Goal: Use online tool/utility: Utilize a website feature to perform a specific function

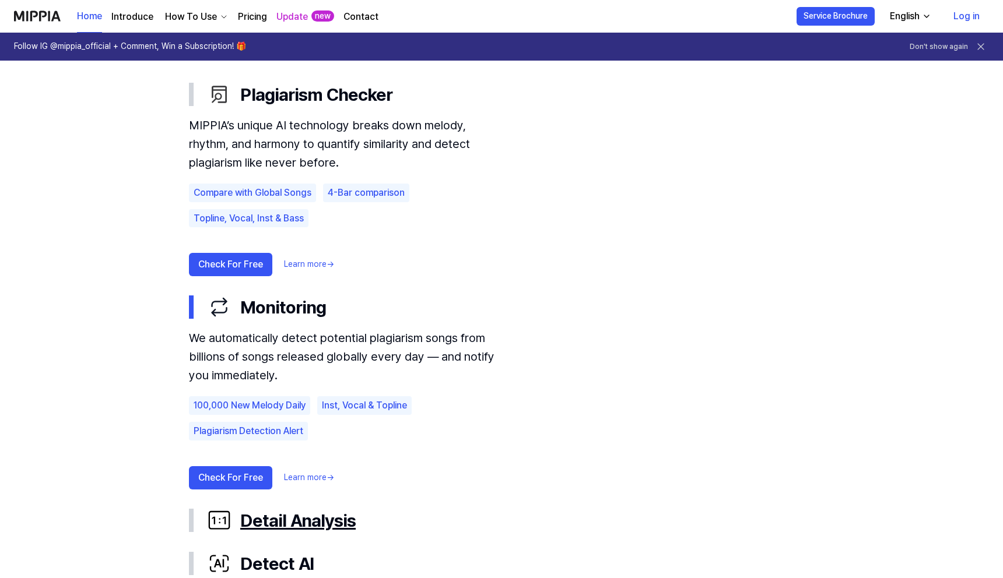
scroll to position [683, 0]
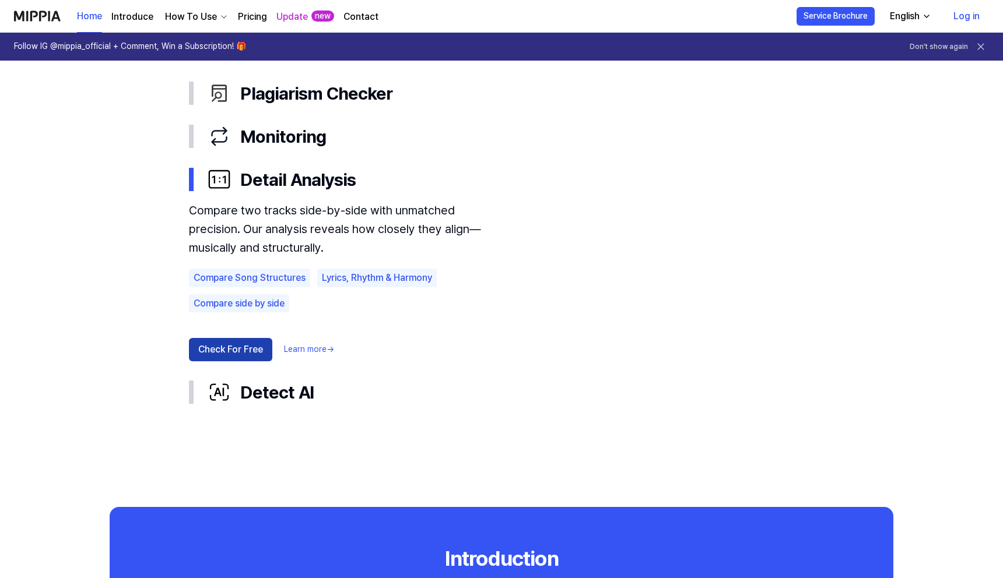
click at [241, 347] on button "Check For Free" at bounding box center [230, 349] width 83 height 23
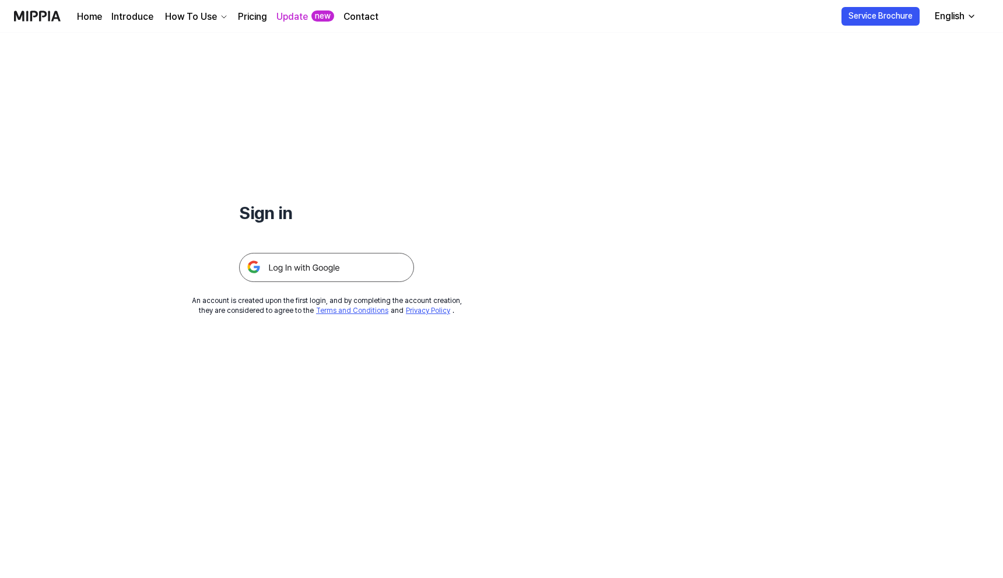
click at [283, 259] on img at bounding box center [326, 267] width 175 height 29
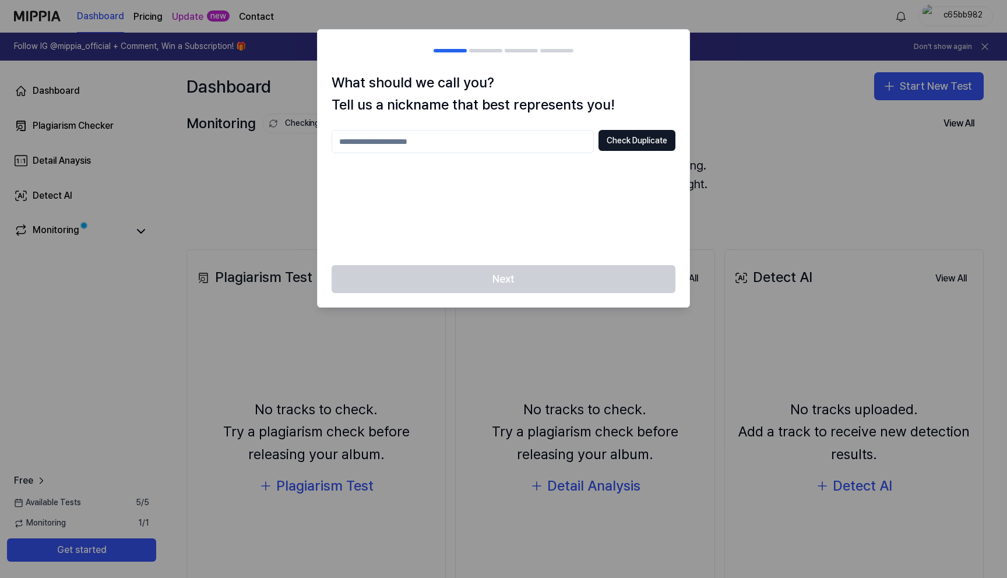
click at [544, 140] on input "text" at bounding box center [463, 141] width 262 height 23
type input "****"
click at [615, 138] on button "Check Duplicate" at bounding box center [637, 140] width 77 height 21
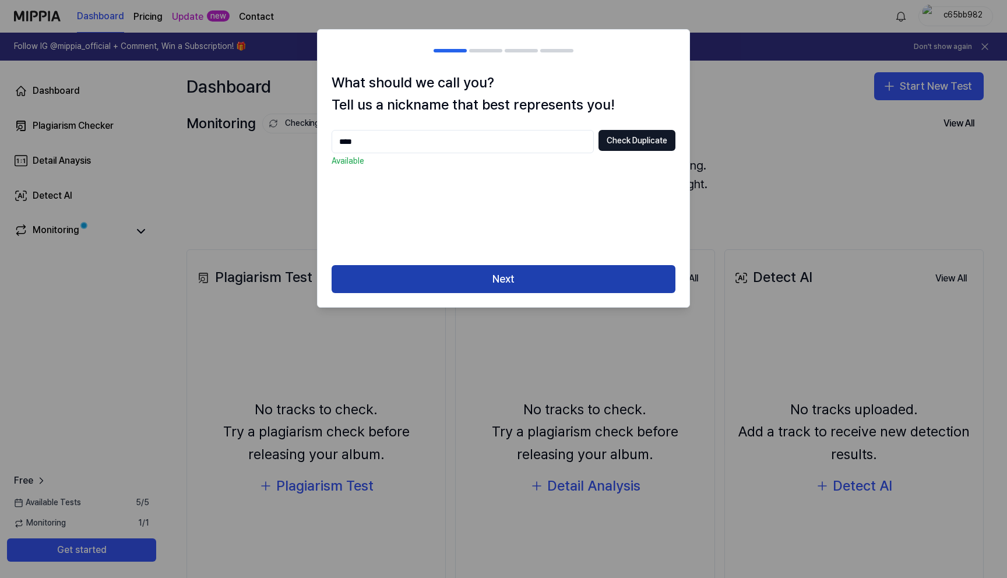
click at [530, 269] on button "Next" at bounding box center [504, 279] width 344 height 28
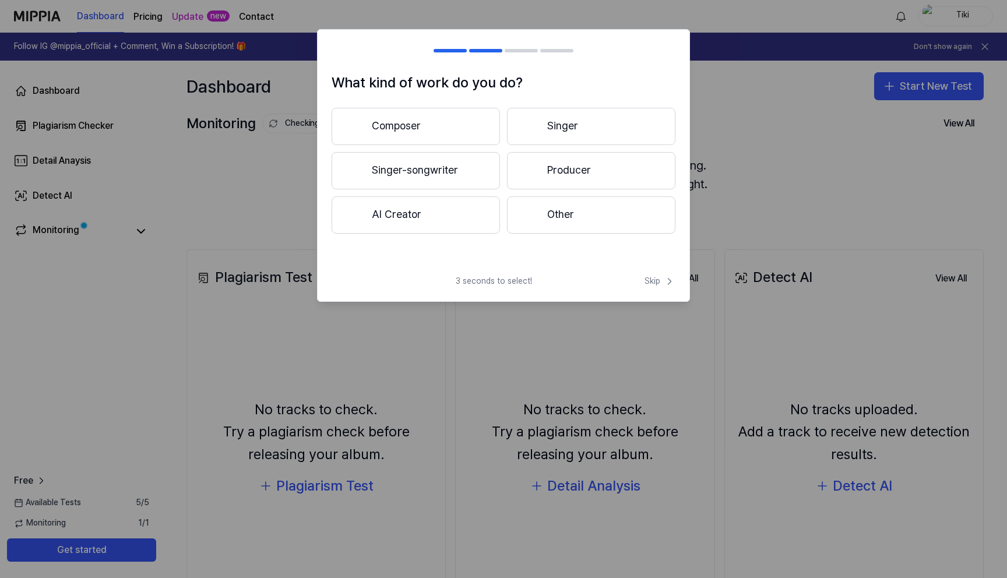
click at [541, 166] on button "Producer" at bounding box center [591, 170] width 168 height 37
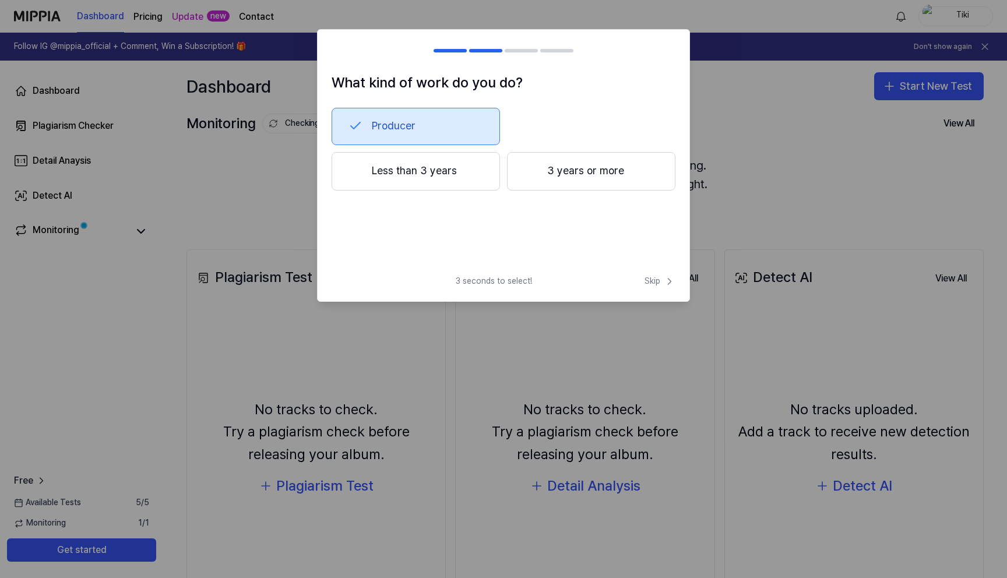
click at [534, 175] on div at bounding box center [531, 171] width 14 height 14
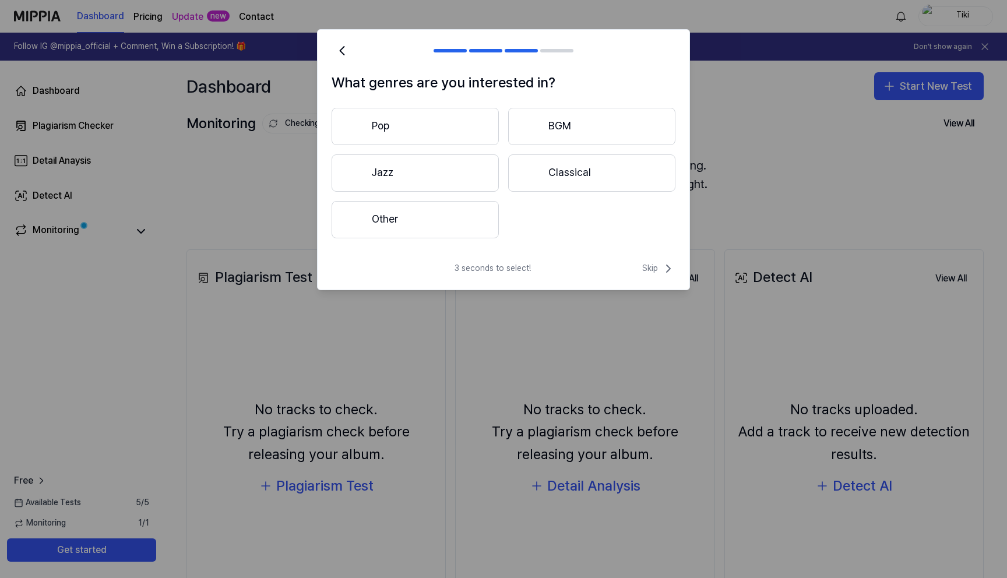
click at [479, 217] on button "Other" at bounding box center [415, 219] width 167 height 37
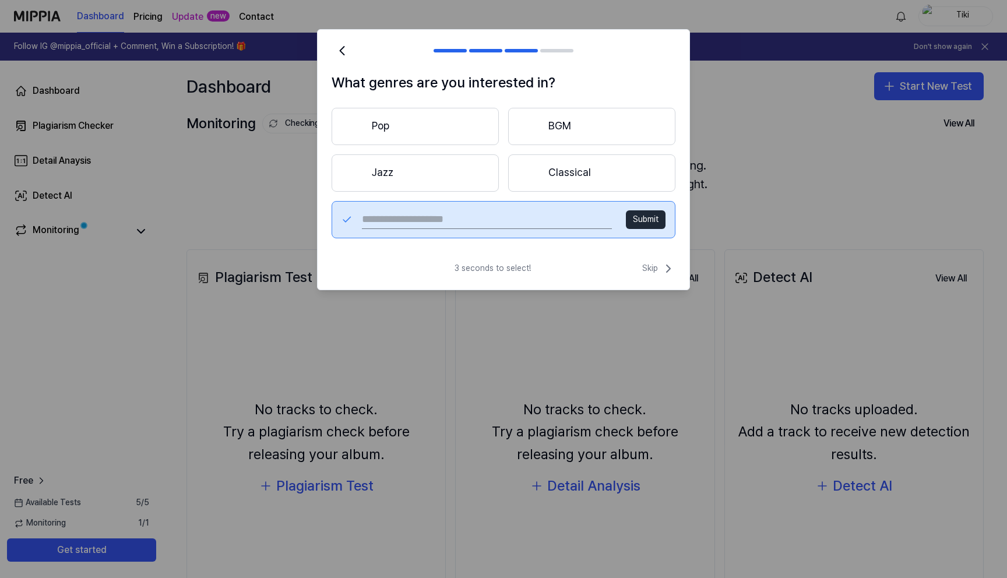
click at [568, 219] on input "text" at bounding box center [487, 219] width 250 height 19
click at [476, 134] on button "Pop" at bounding box center [415, 126] width 167 height 37
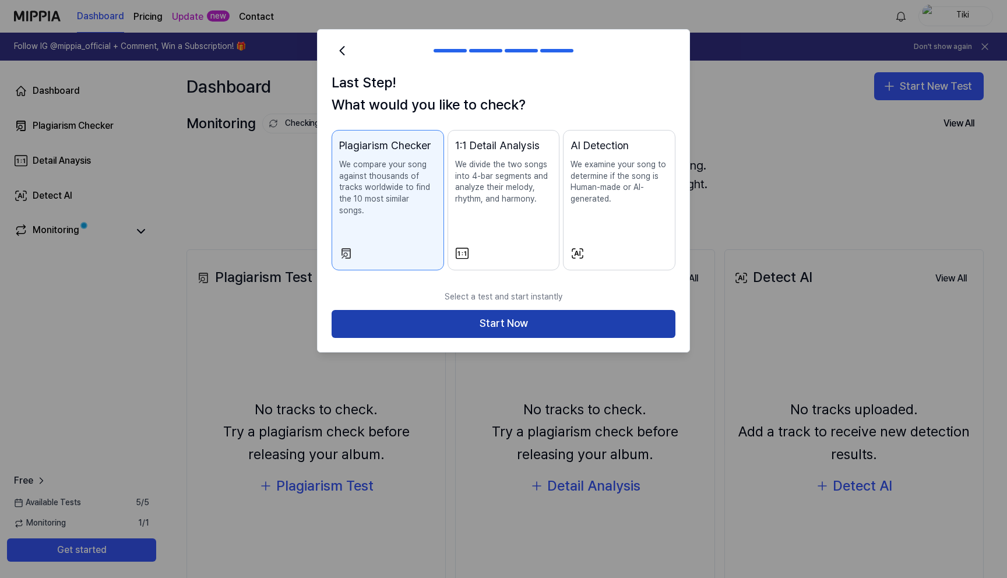
click at [527, 321] on button "Start Now" at bounding box center [504, 324] width 344 height 28
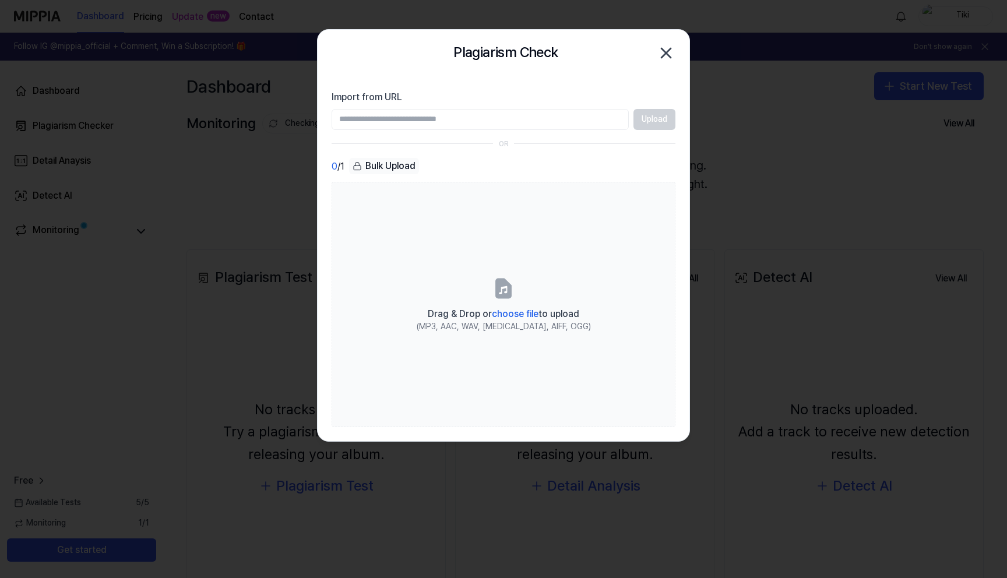
click at [669, 53] on icon "button" at bounding box center [666, 53] width 19 height 19
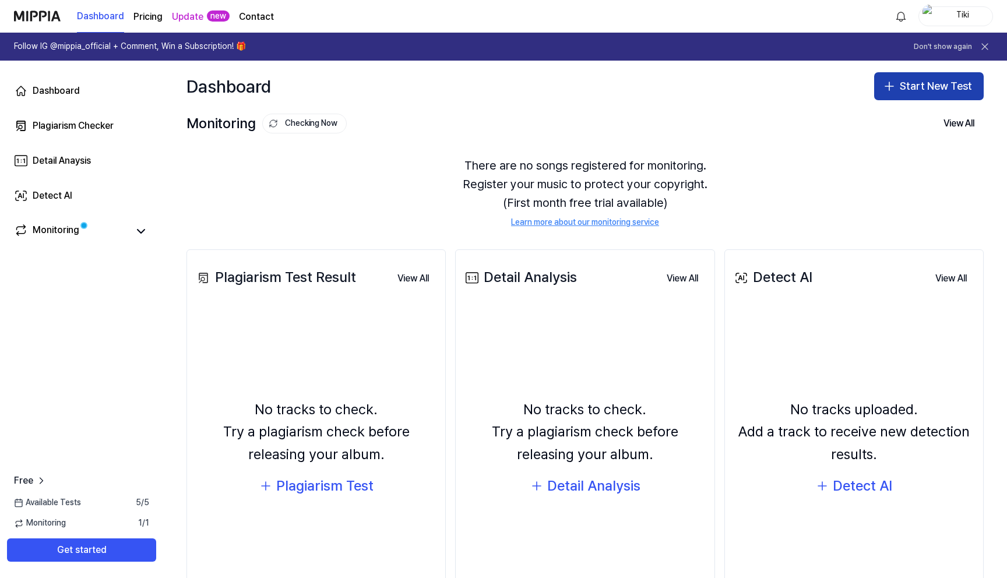
click at [937, 85] on button "Start New Test" at bounding box center [929, 86] width 110 height 28
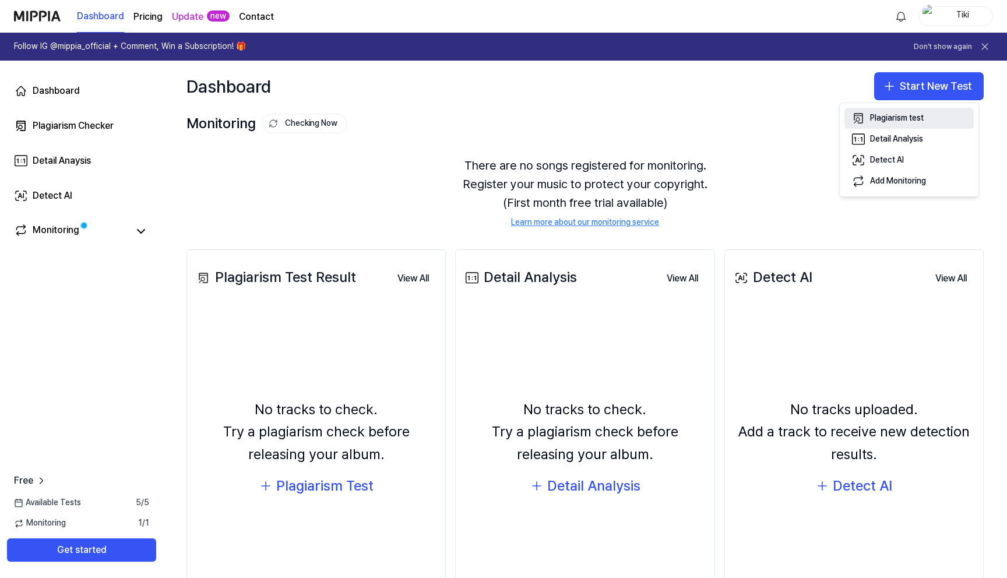
click at [926, 114] on button "Plagiarism test" at bounding box center [909, 118] width 129 height 21
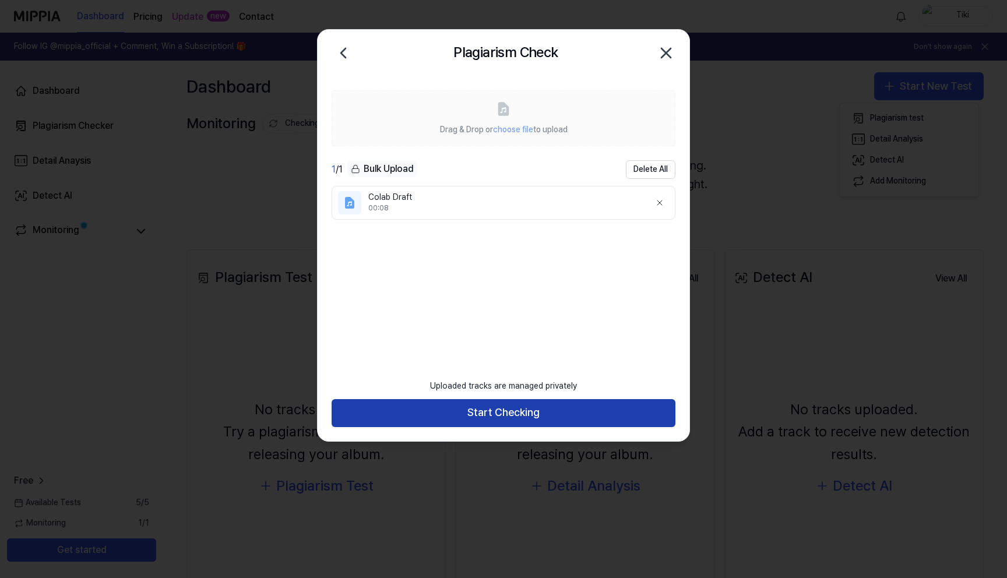
click at [547, 411] on button "Start Checking" at bounding box center [504, 413] width 344 height 28
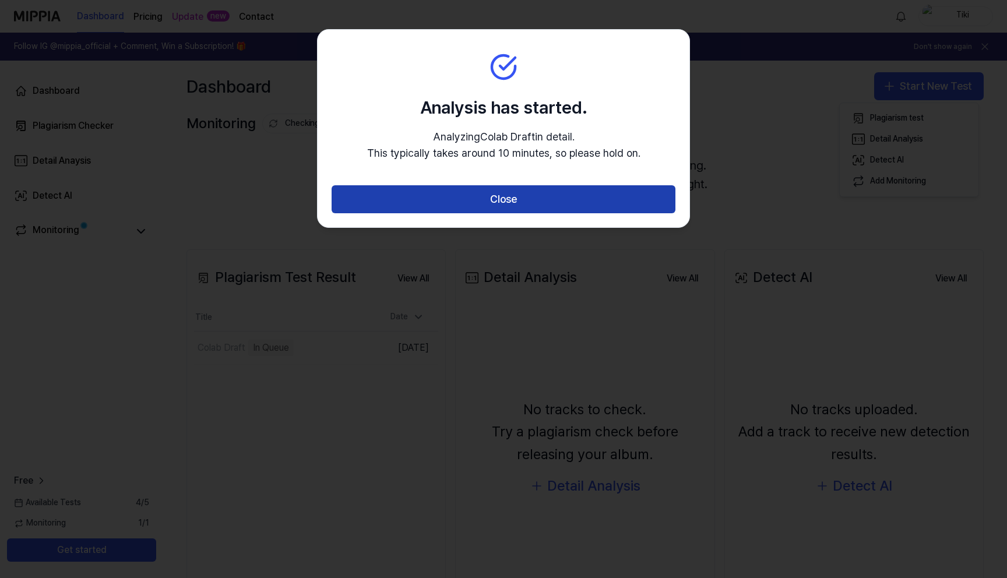
click at [555, 212] on button "Close" at bounding box center [504, 199] width 344 height 28
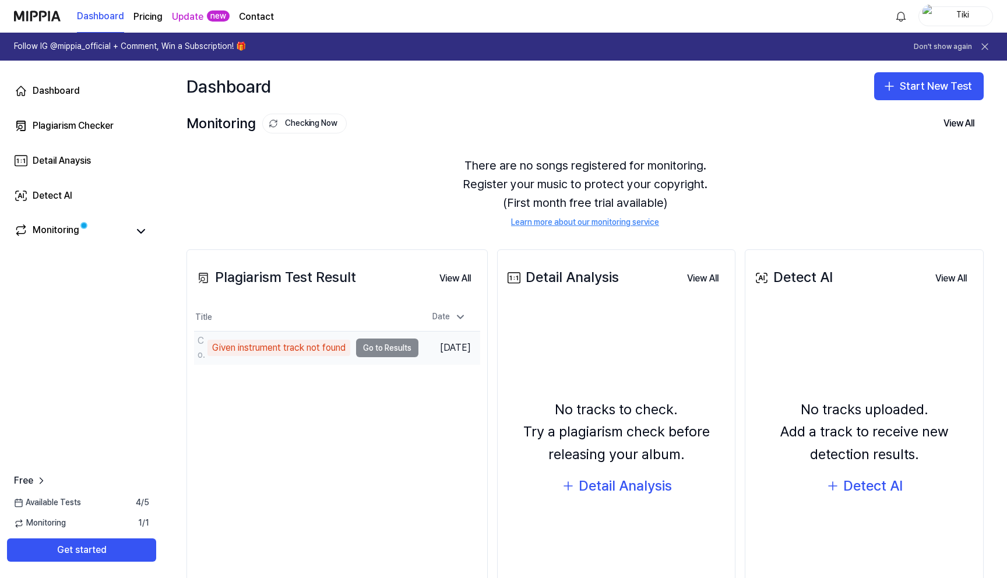
click at [378, 344] on td "Colab Draft Given instrument track not found Go to Results" at bounding box center [306, 348] width 224 height 33
click at [365, 348] on td "Colab Draft Given instrument track not found Go to Results" at bounding box center [306, 348] width 224 height 33
click at [321, 348] on div "Given instrument track not found" at bounding box center [278, 348] width 143 height 16
click at [350, 348] on div "Given instrument track not found" at bounding box center [278, 348] width 143 height 16
click at [383, 352] on td "Colab Draft Given instrument track not found Go to Results" at bounding box center [306, 348] width 224 height 33
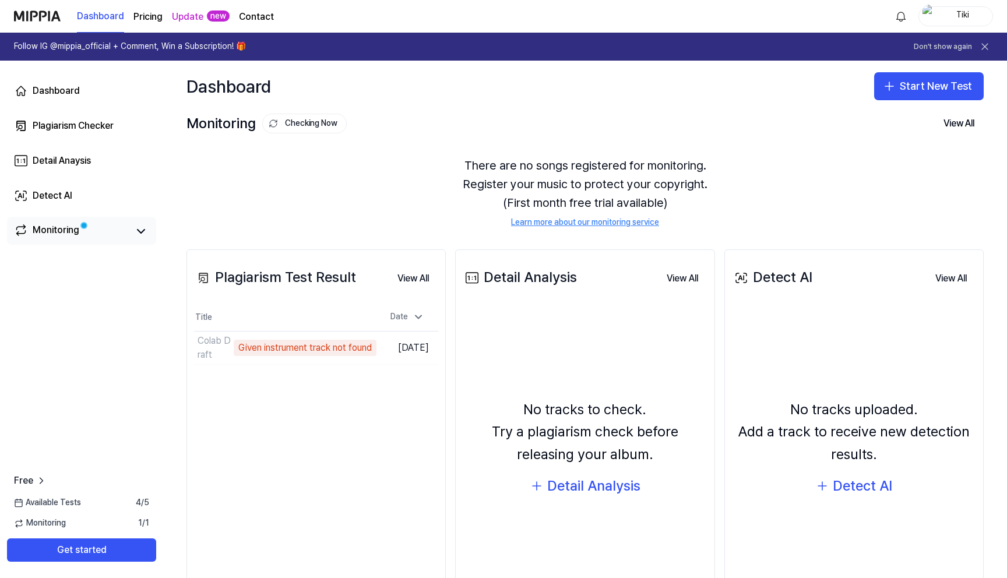
click at [51, 235] on div "Monitoring" at bounding box center [56, 231] width 47 height 16
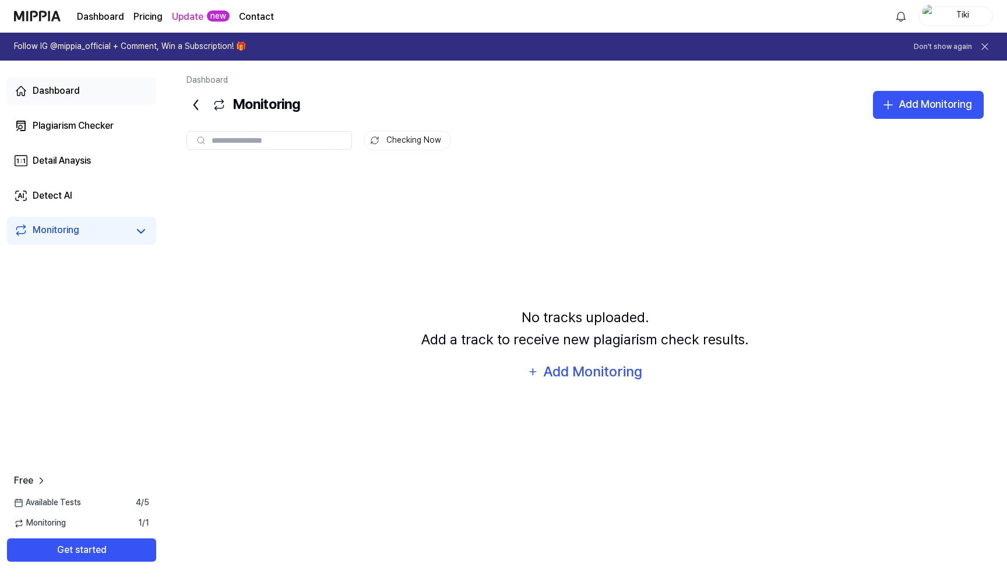
click at [87, 103] on link "Dashboard" at bounding box center [81, 91] width 149 height 28
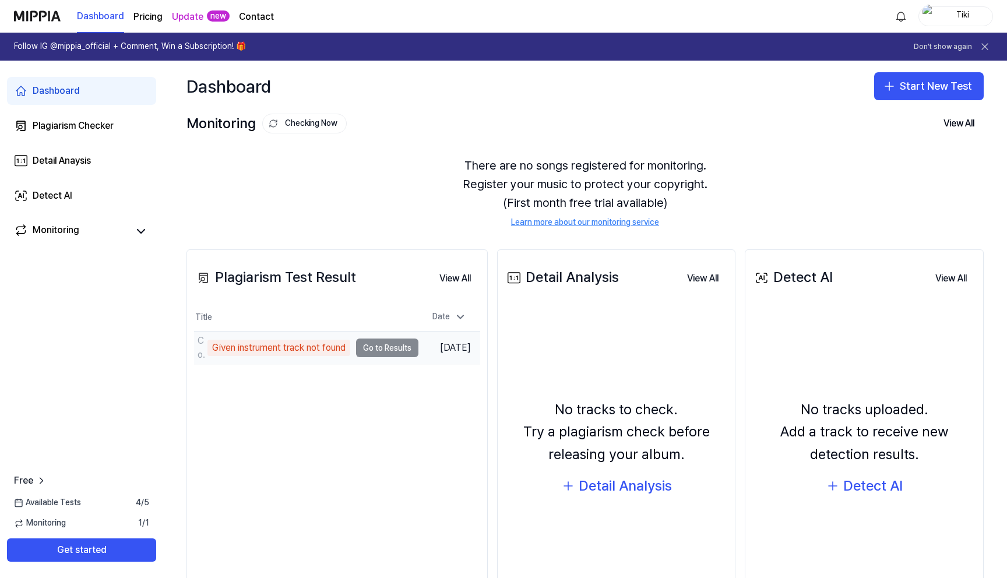
click at [372, 341] on td "Colab Draft Given instrument track not found Go to Results" at bounding box center [306, 348] width 224 height 33
click at [388, 351] on td "Colab Draft Given instrument track not found Go to Results" at bounding box center [306, 348] width 224 height 33
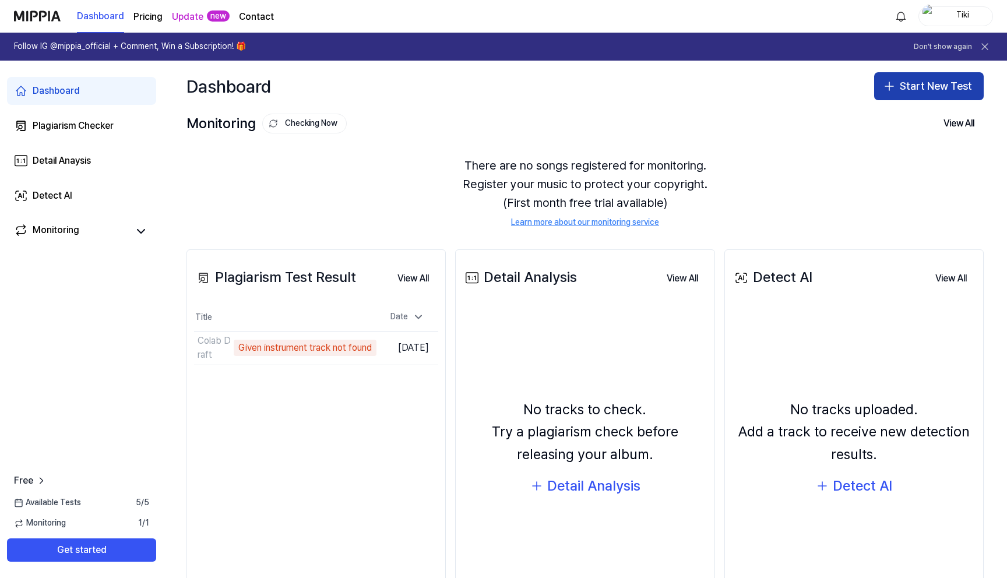
click at [917, 87] on button "Start New Test" at bounding box center [929, 86] width 110 height 28
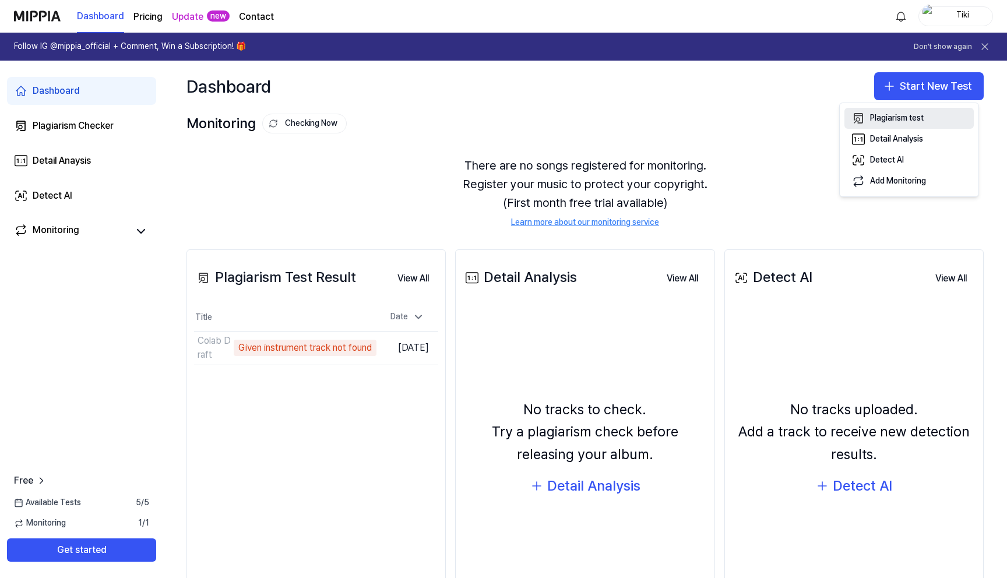
click at [906, 117] on div "Plagiarism test" at bounding box center [897, 118] width 54 height 12
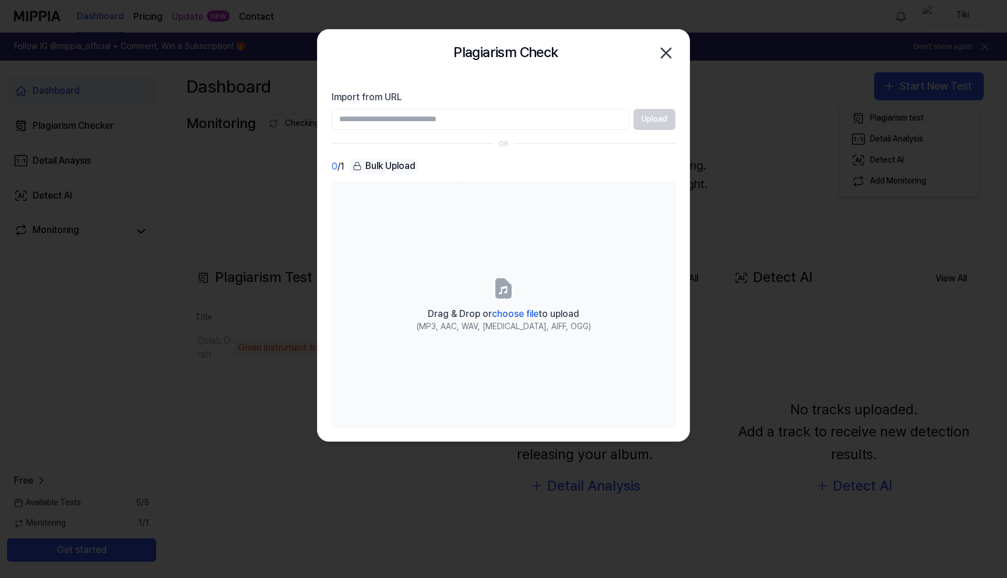
click at [675, 54] on icon "button" at bounding box center [666, 53] width 19 height 19
